Goal: Task Accomplishment & Management: Manage account settings

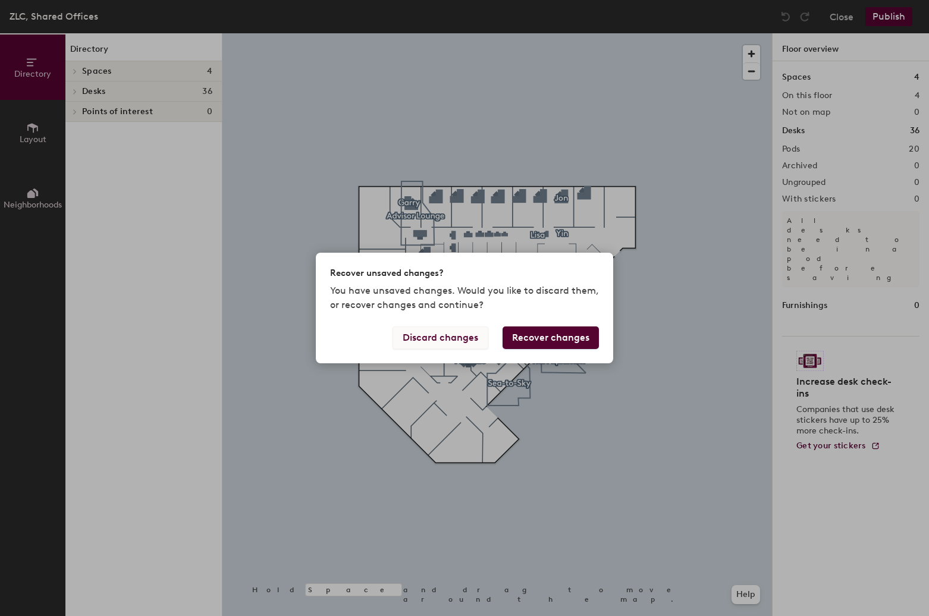
click at [449, 332] on button "Discard changes" at bounding box center [440, 337] width 96 height 23
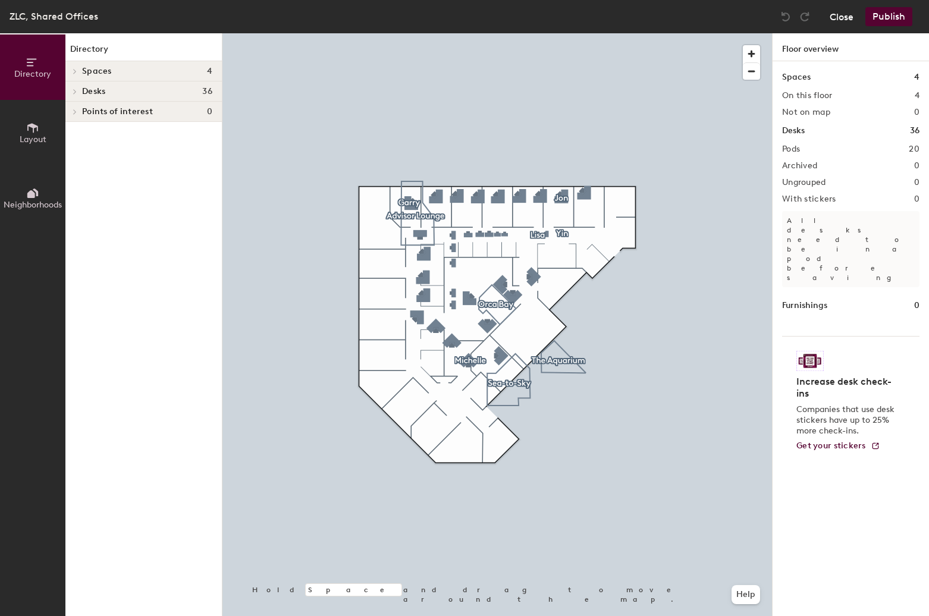
click at [845, 15] on button "Close" at bounding box center [841, 16] width 24 height 19
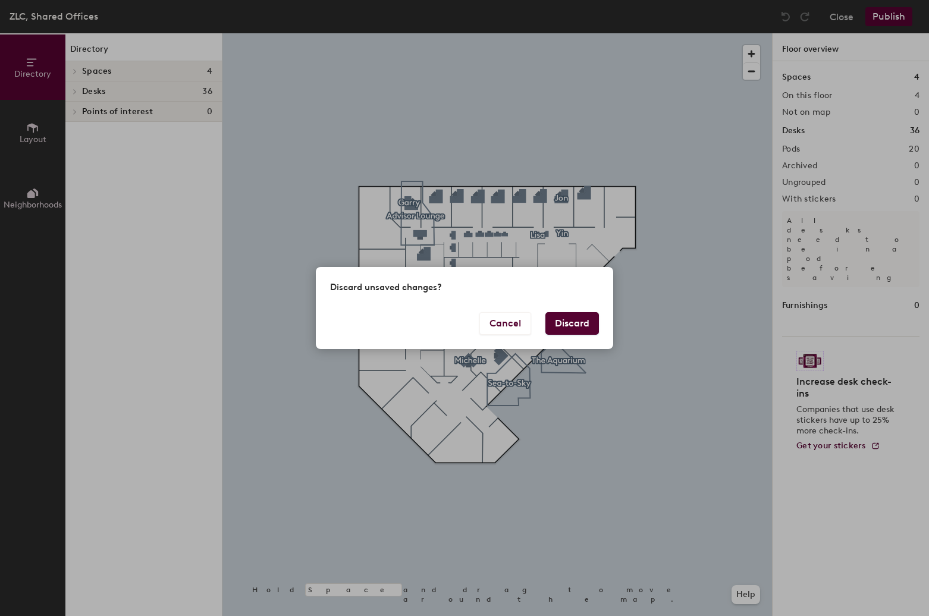
click at [573, 332] on button "Discard" at bounding box center [572, 323] width 54 height 23
click at [575, 317] on button "Discard" at bounding box center [572, 323] width 54 height 23
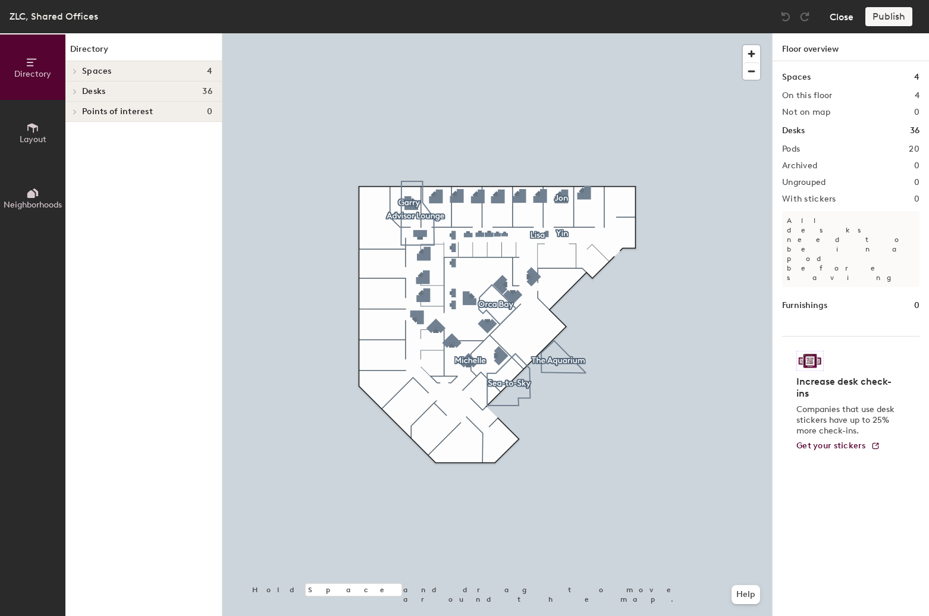
click at [841, 15] on button "Close" at bounding box center [841, 16] width 24 height 19
